Goal: Information Seeking & Learning: Learn about a topic

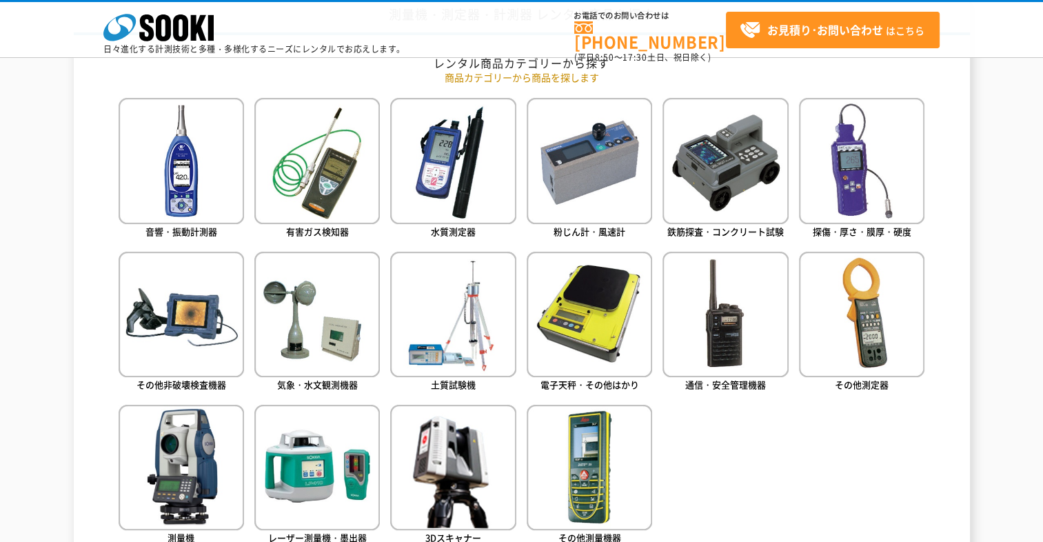
scroll to position [614, 0]
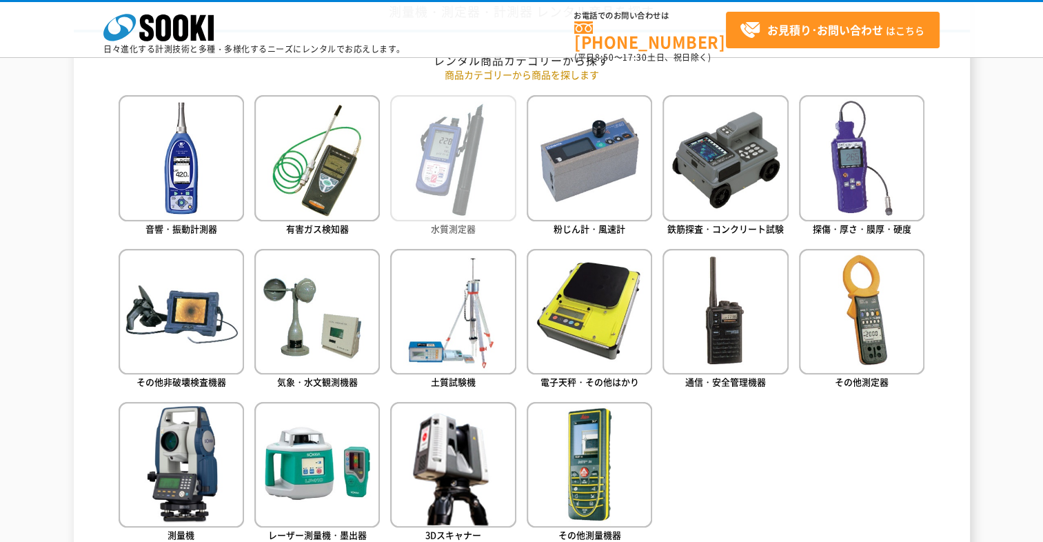
click at [438, 149] on img at bounding box center [452, 157] width 125 height 125
click at [814, 483] on ul "音響・振動計測器 有害ガス検知器 水質測定器 粉じん計・風速計 鉄筋探査・コンクリート試験 探傷・厚さ・膜厚・硬度" at bounding box center [522, 338] width 806 height 487
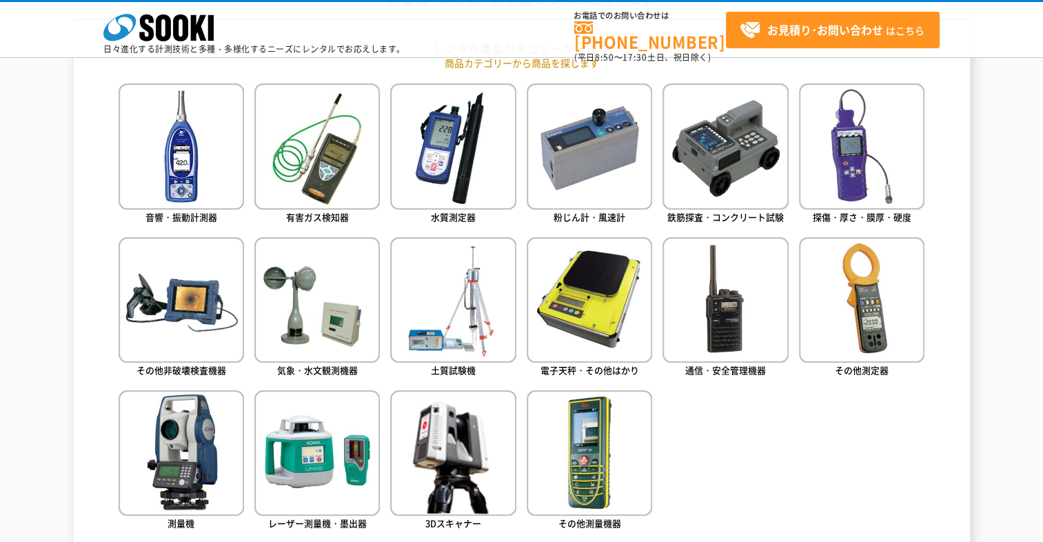
scroll to position [629, 0]
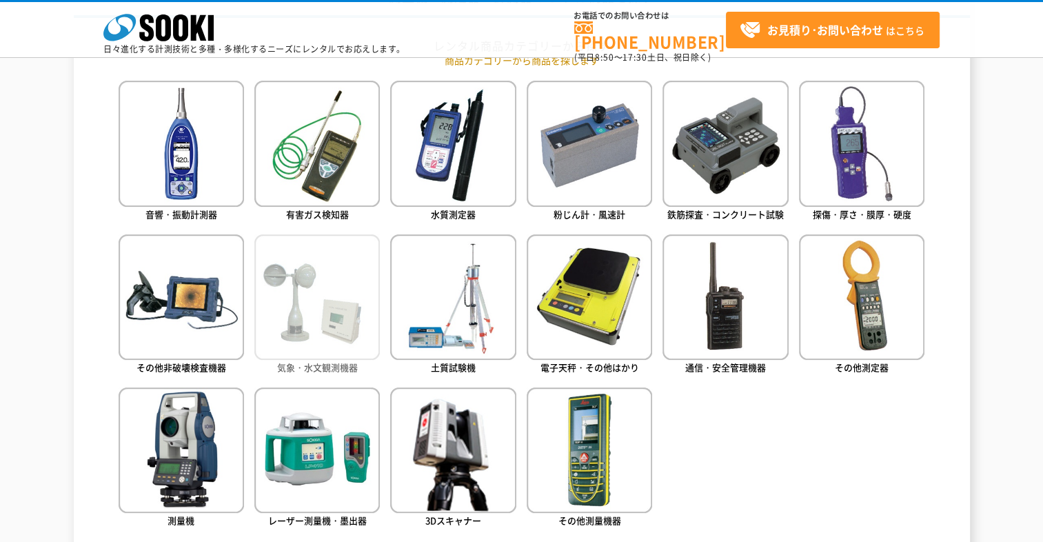
click at [315, 280] on img at bounding box center [316, 296] width 125 height 125
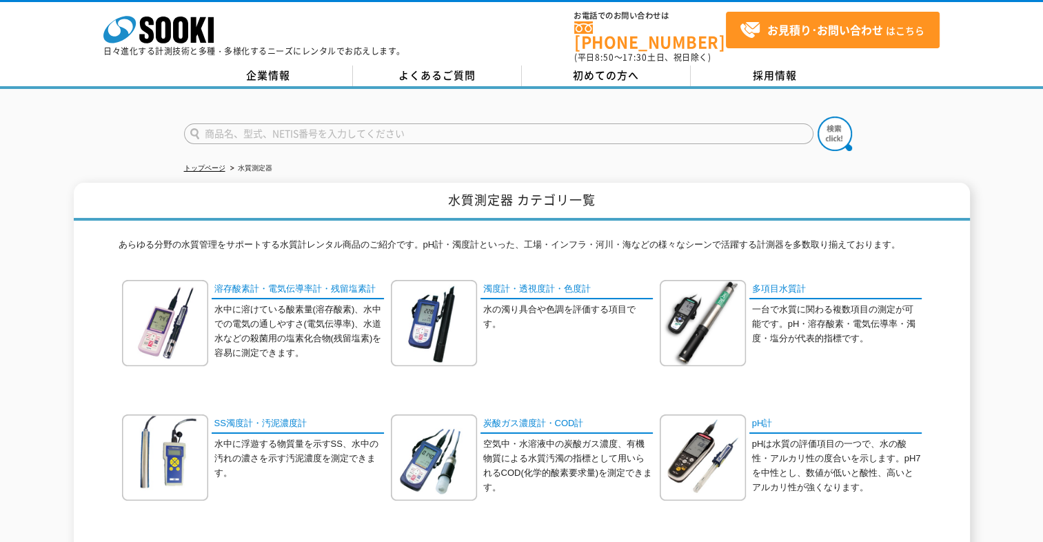
click at [518, 352] on div "濁度計・透視度計・色度計 水の濁り具合や色調を評価する項目です。" at bounding box center [522, 333] width 262 height 107
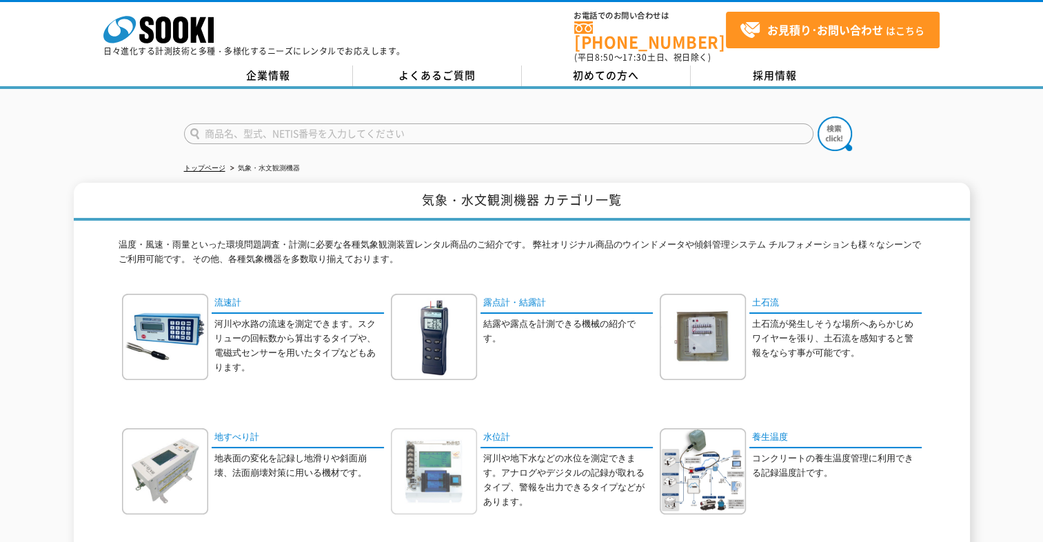
click at [447, 462] on img at bounding box center [434, 471] width 86 height 86
click at [436, 464] on img at bounding box center [434, 471] width 86 height 86
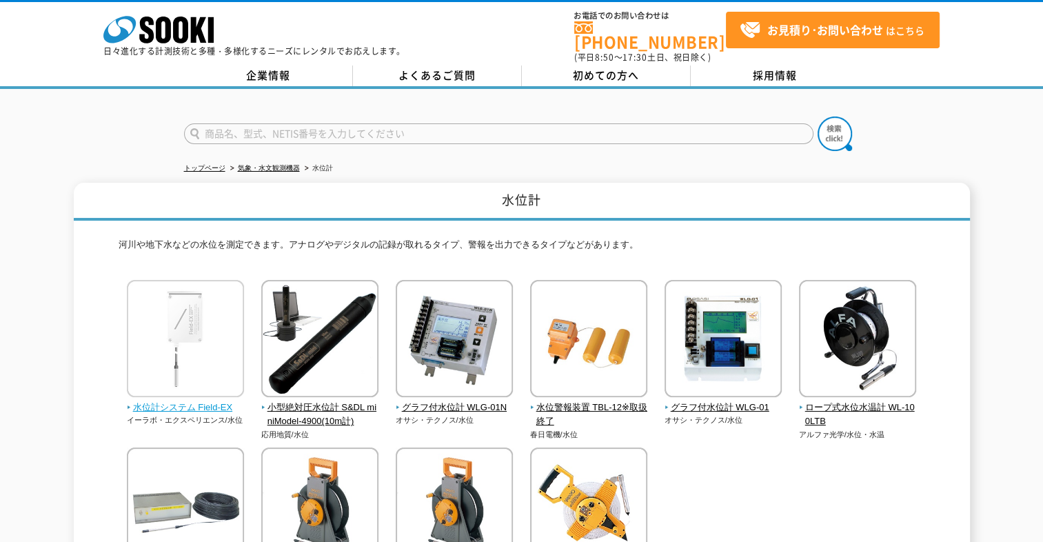
click at [183, 321] on img at bounding box center [185, 340] width 117 height 121
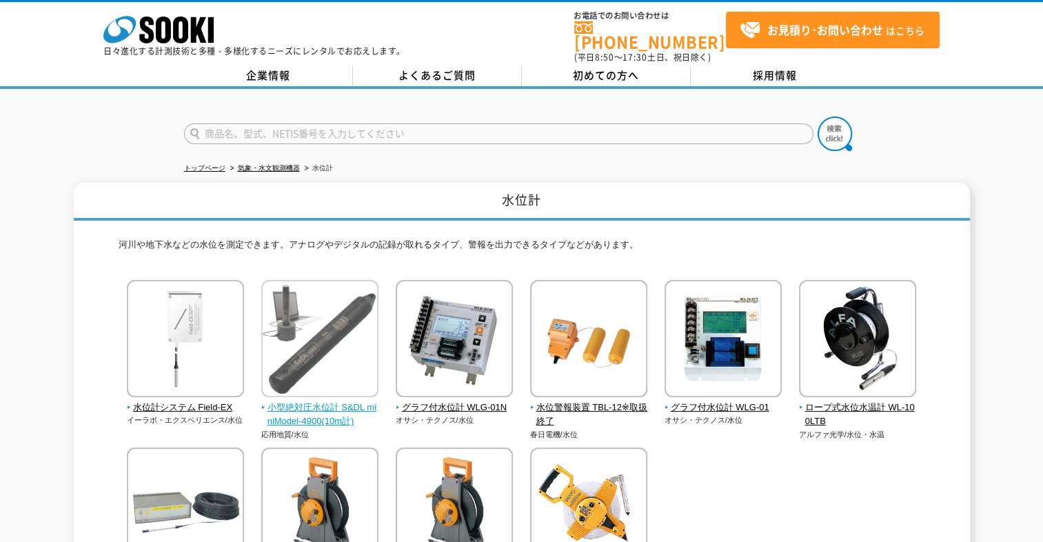
click at [341, 413] on span "小型絶対圧水位計 S&DL miniModel-4900(10m計)" at bounding box center [320, 414] width 118 height 29
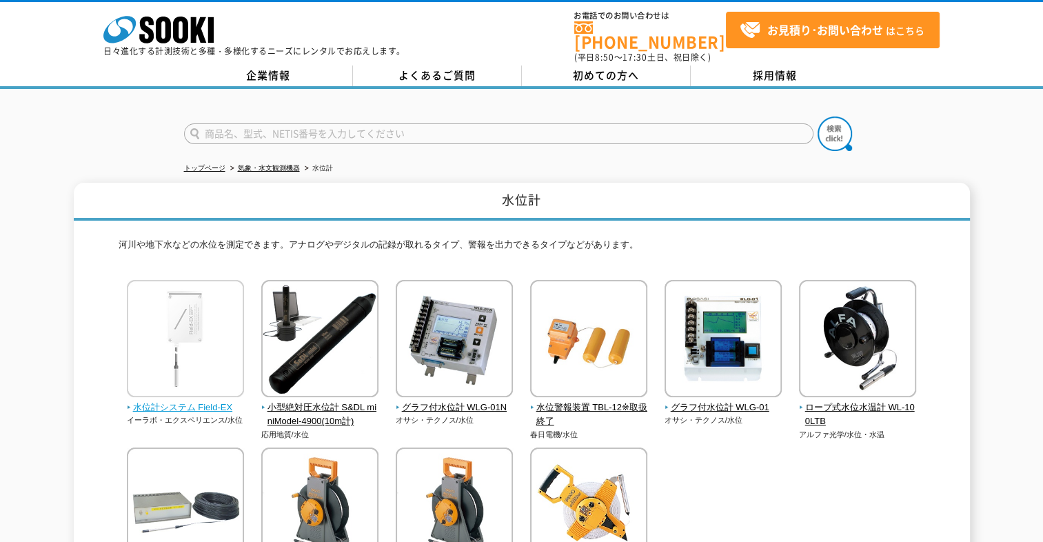
click at [198, 327] on img at bounding box center [185, 340] width 117 height 121
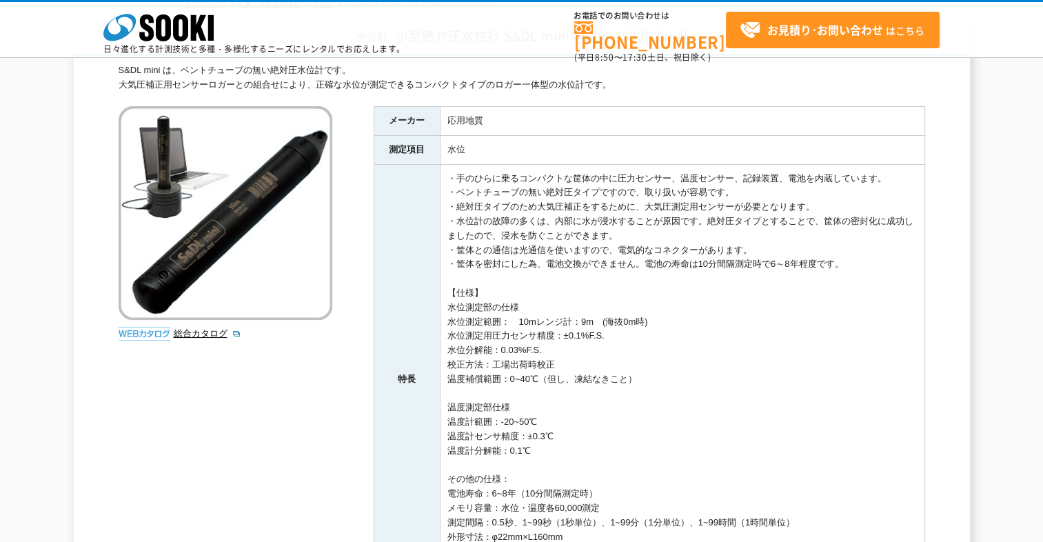
scroll to position [99, 0]
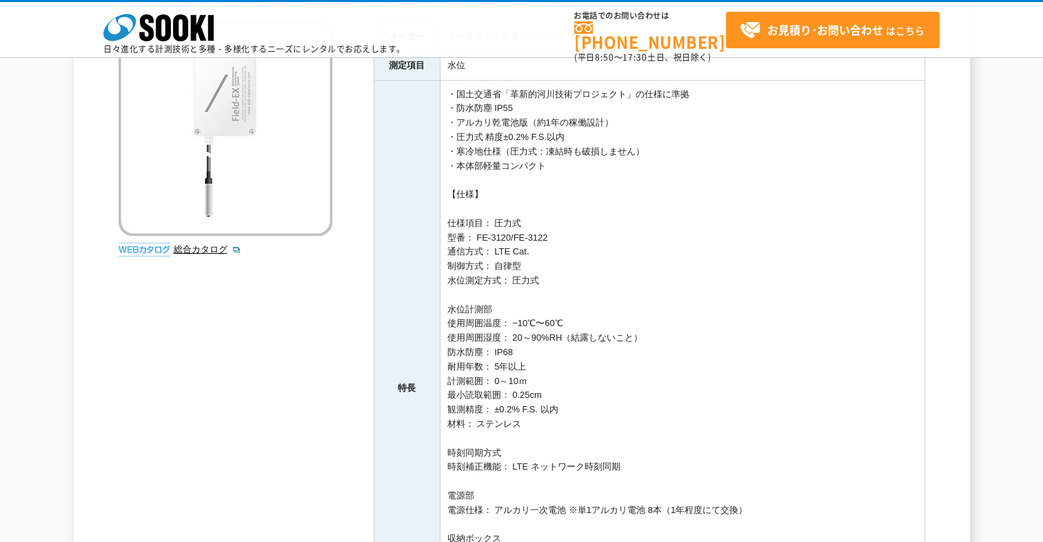
scroll to position [48, 0]
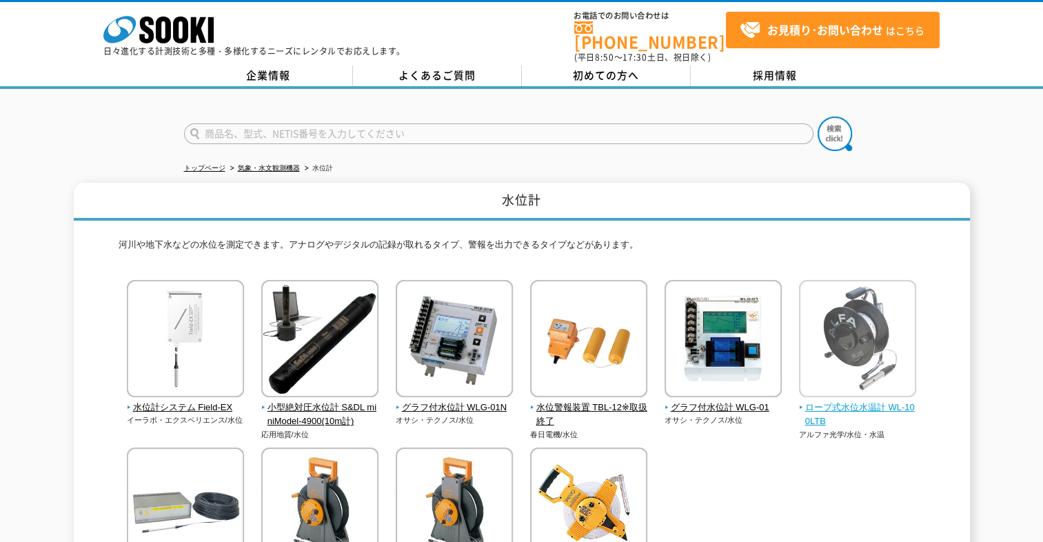
click at [867, 340] on img at bounding box center [857, 340] width 117 height 121
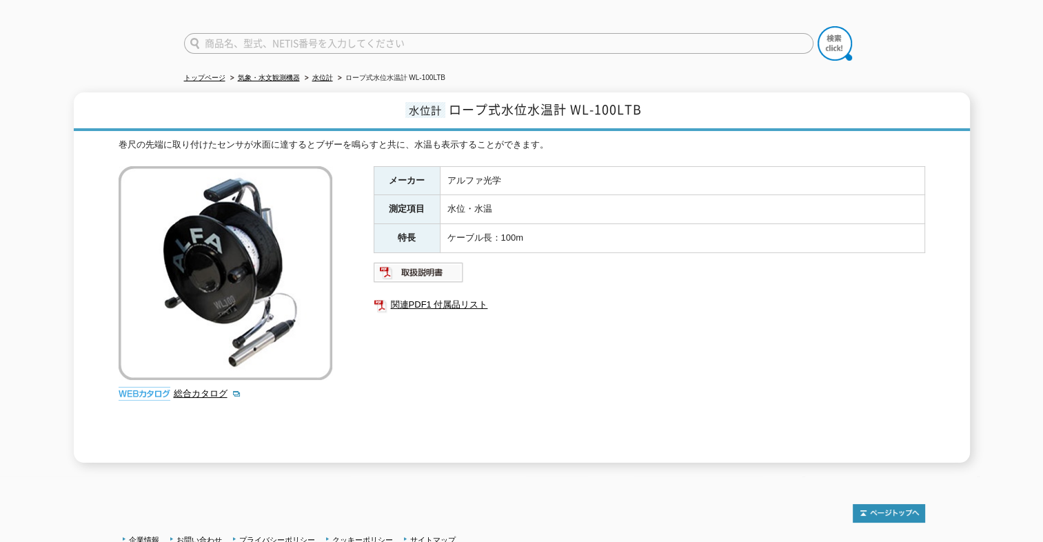
scroll to position [110, 0]
